Goal: Find specific page/section: Find specific page/section

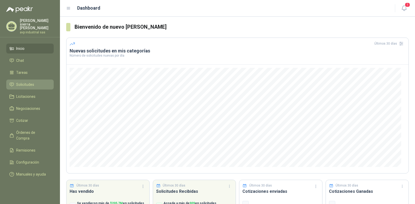
click at [37, 82] on li "Solicitudes" at bounding box center [29, 85] width 41 height 6
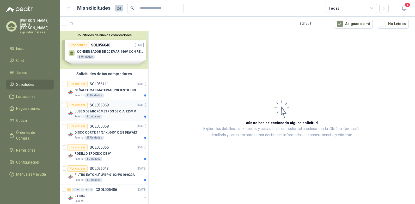
click at [85, 110] on p "JUEGO DE MICRÓMETROS DE O A 125MM" at bounding box center [106, 111] width 62 height 5
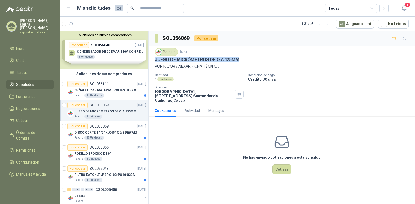
drag, startPoint x: 156, startPoint y: 60, endPoint x: 238, endPoint y: 59, distance: 81.9
click at [238, 59] on p "JUEGO DE MICRÓMETROS DE O A 125MM" at bounding box center [197, 59] width 85 height 5
copy p "JUEGO DE MICRÓMETROS DE O A 125MM"
